Goal: Navigation & Orientation: Find specific page/section

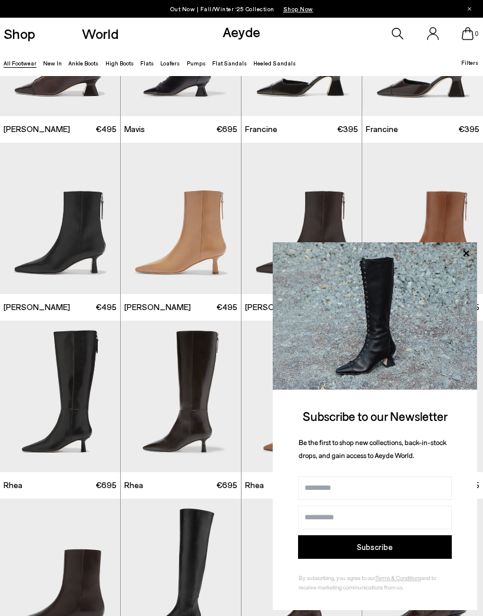
scroll to position [1180, 0]
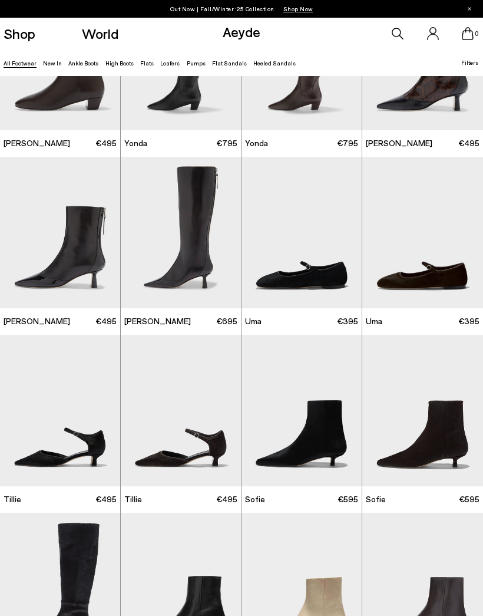
scroll to position [1698, 0]
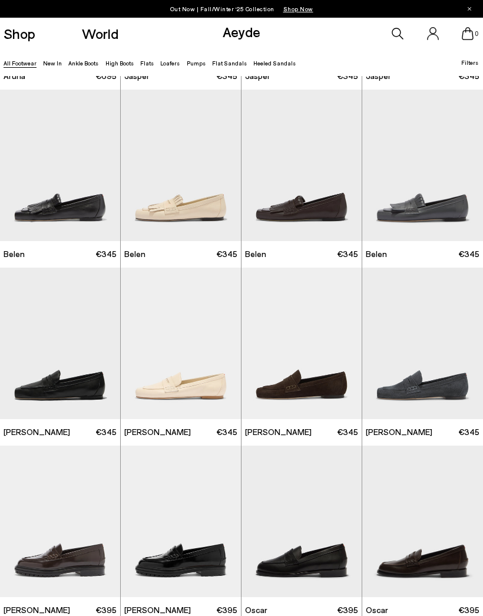
scroll to position [5686, 0]
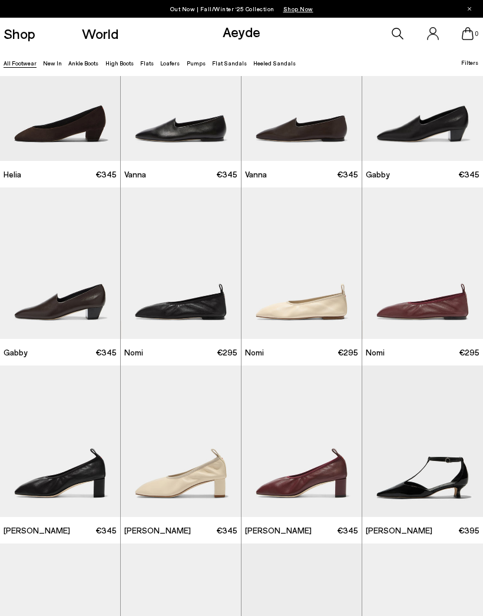
scroll to position [7223, 0]
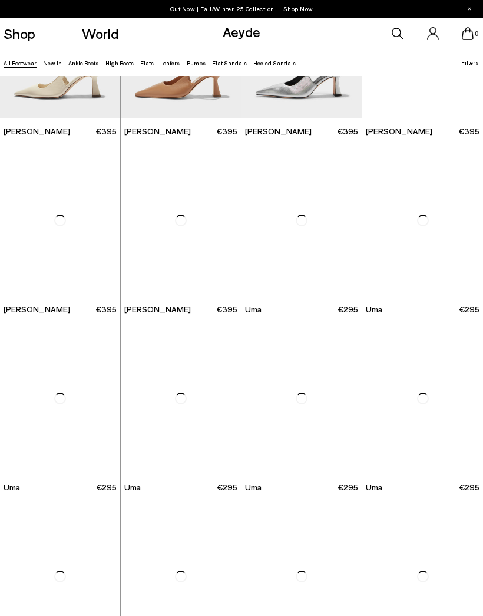
scroll to position [11189, 0]
